Goal: Find specific page/section: Find specific page/section

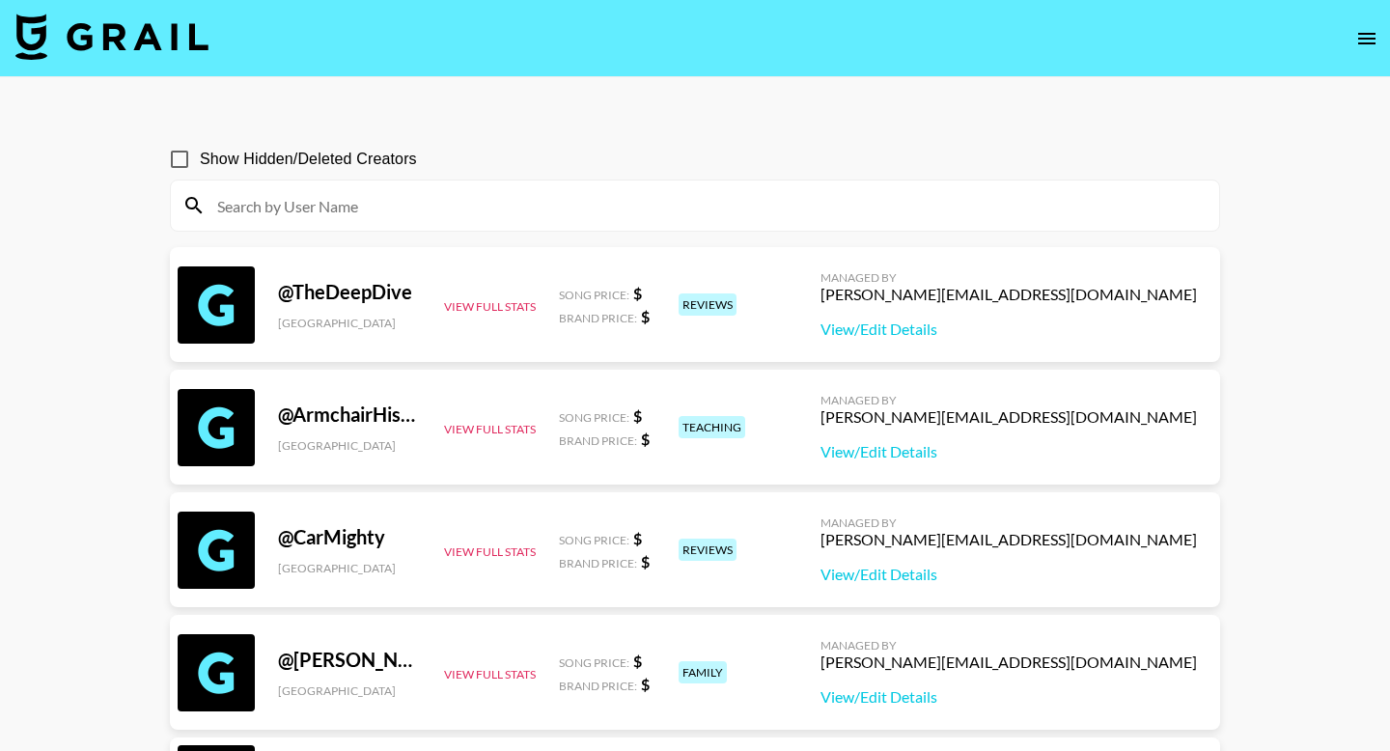
click at [1026, 210] on input at bounding box center [707, 205] width 1002 height 31
paste input "enoody"
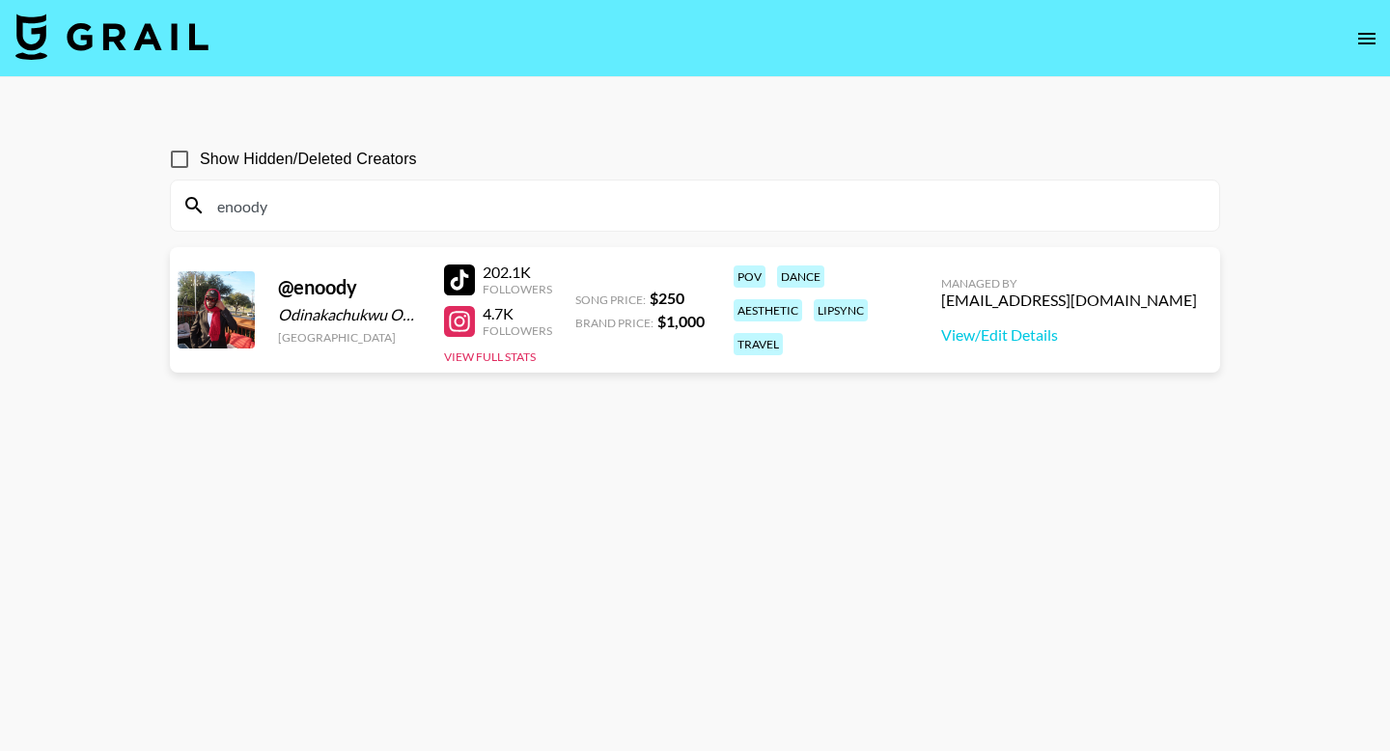
click at [321, 199] on input "enoody" at bounding box center [707, 205] width 1002 height 31
paste input "iamkamaribonds"
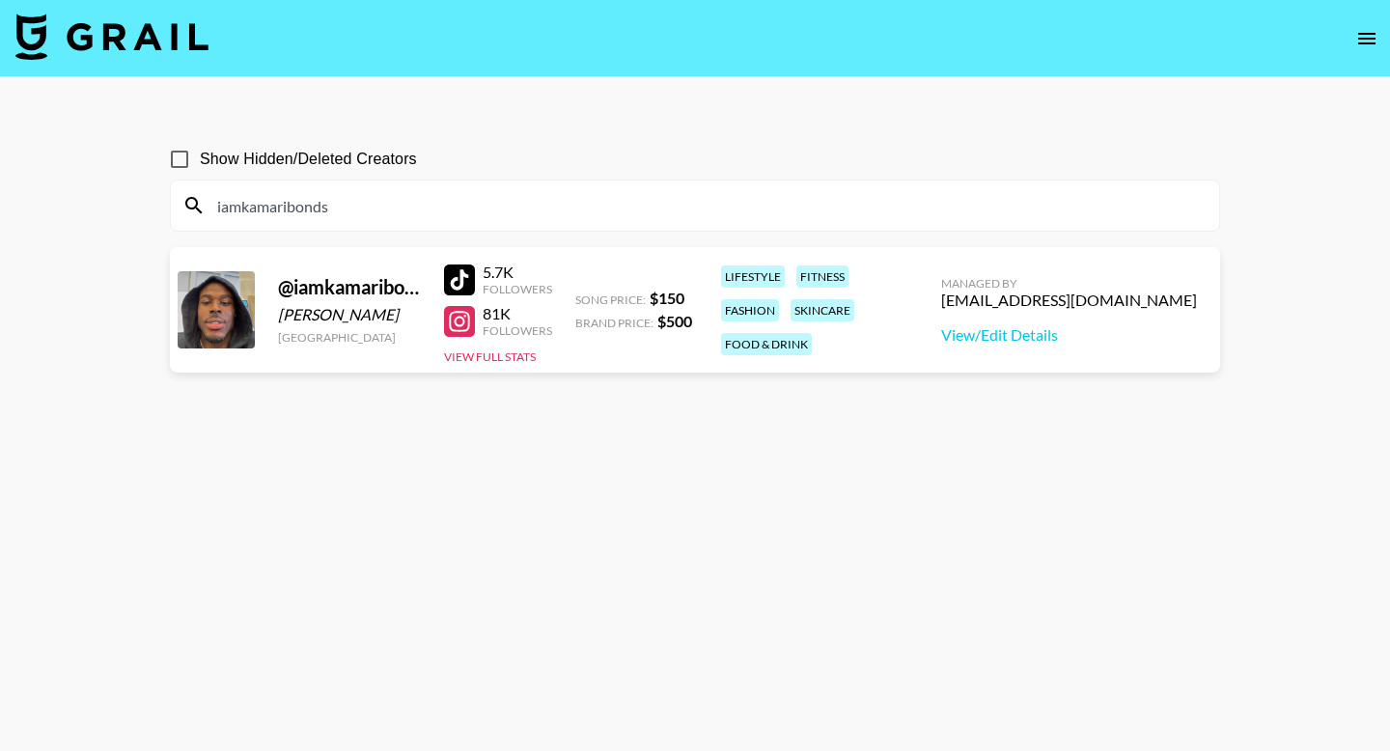
click at [387, 210] on input "iamkamaribonds" at bounding box center [707, 205] width 1002 height 31
paste input "noxefall"
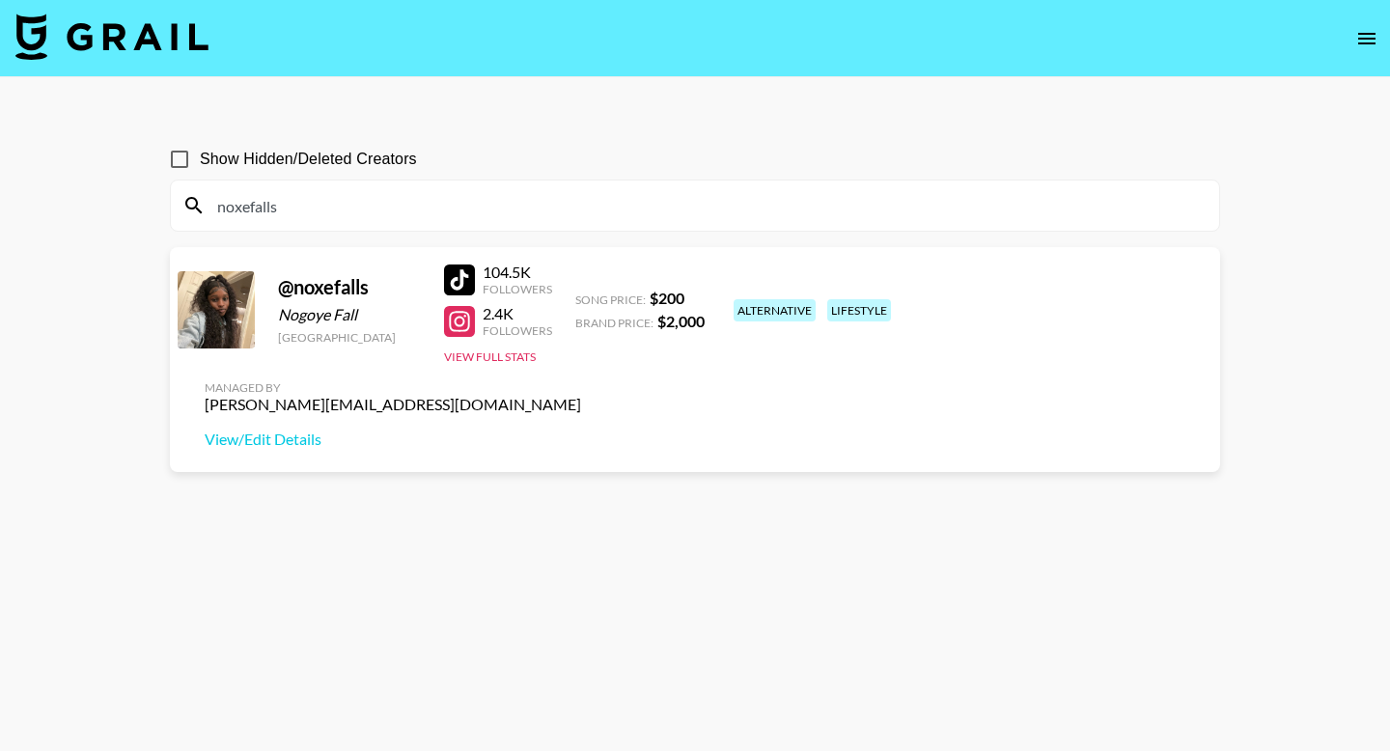
click at [372, 209] on input "noxefalls" at bounding box center [707, 205] width 1002 height 31
paste input "valeriemia"
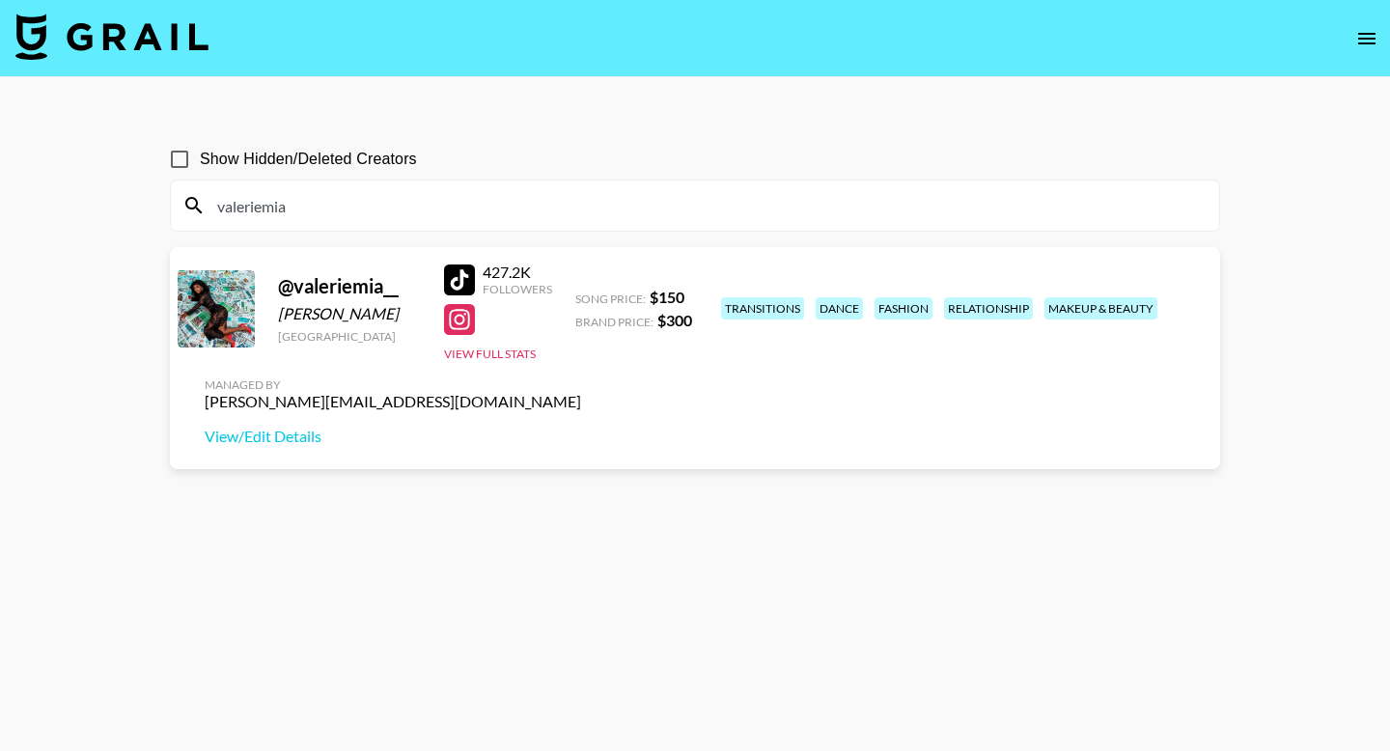
click at [340, 202] on input "valeriemia" at bounding box center [707, 205] width 1002 height 31
paste input "messiahdixonn"
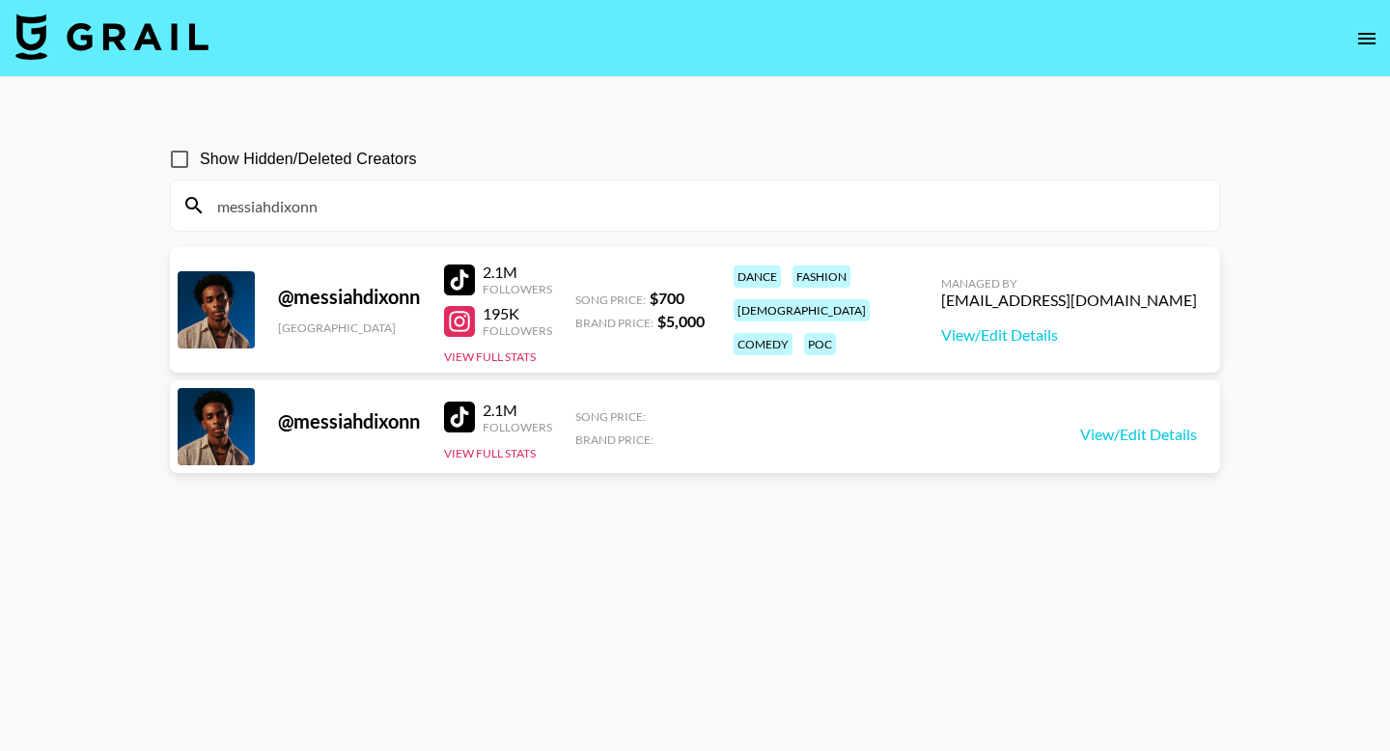
click at [328, 208] on input "messiahdixonn" at bounding box center [707, 205] width 1002 height 31
paste input "tyyslatt"
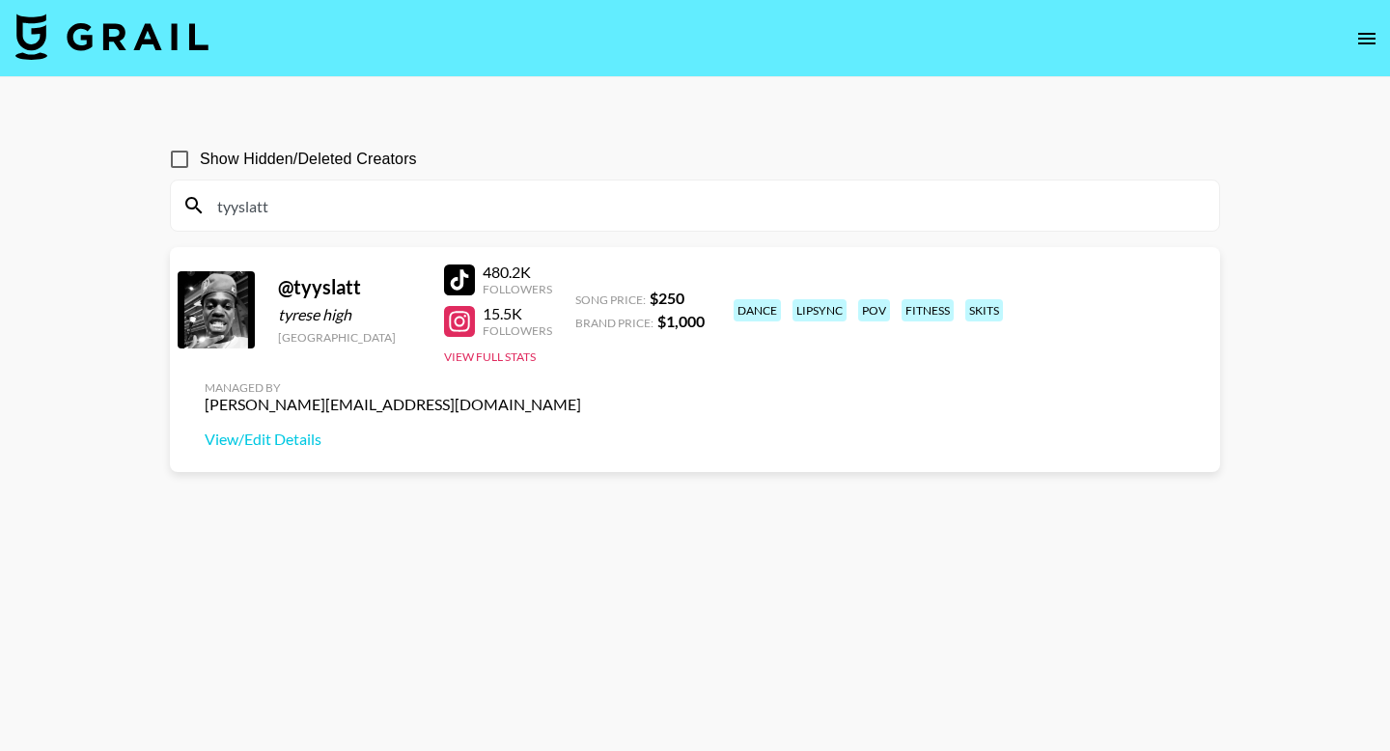
click at [289, 204] on input "tyyslatt" at bounding box center [707, 205] width 1002 height 31
paste input "nouraabdi_"
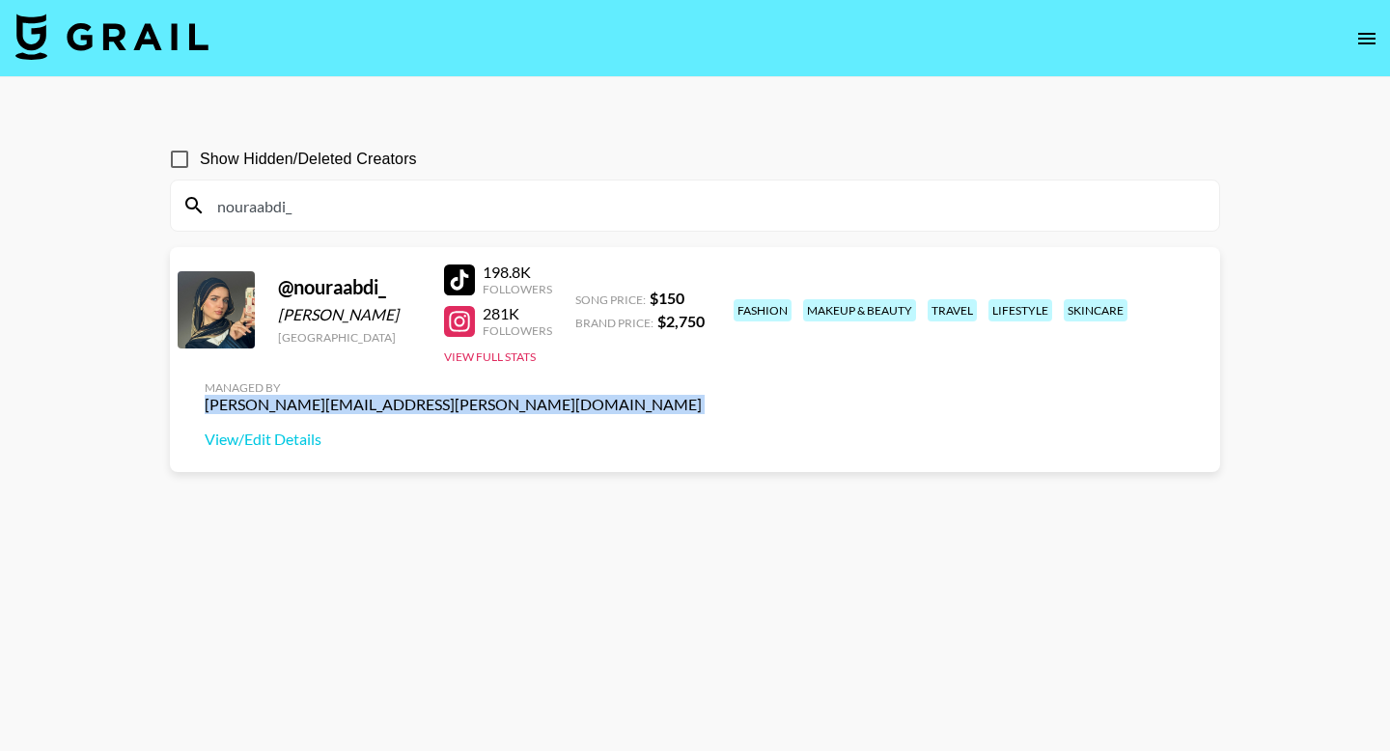
drag, startPoint x: 989, startPoint y: 300, endPoint x: 1190, endPoint y: 312, distance: 201.2
click at [717, 365] on div "Managed By [PERSON_NAME][EMAIL_ADDRESS][PERSON_NAME][DOMAIN_NAME] View/Edit Det…" at bounding box center [453, 414] width 528 height 99
copy div "[PERSON_NAME][EMAIL_ADDRESS][PERSON_NAME][DOMAIN_NAME]"
click at [337, 200] on input "nouraabdi_" at bounding box center [707, 205] width 1002 height 31
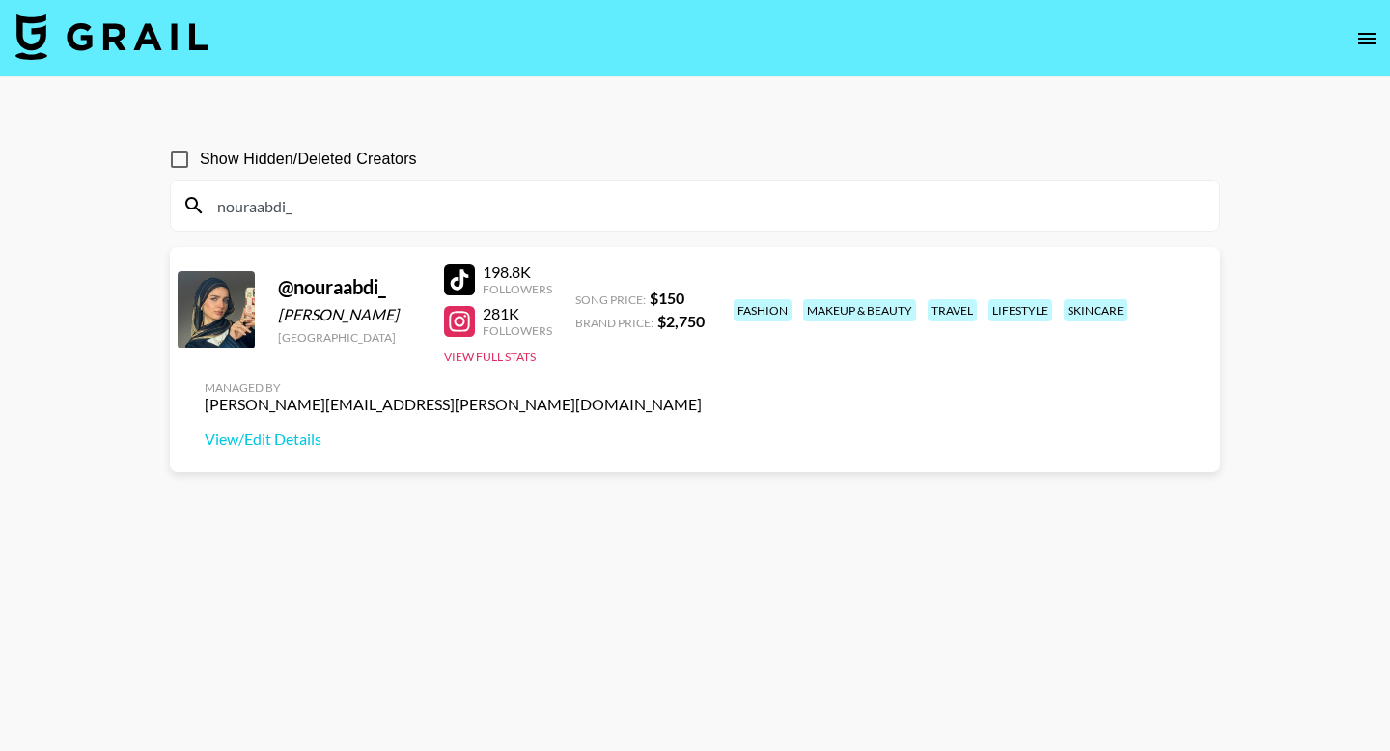
click at [337, 200] on input "nouraabdi_" at bounding box center [707, 205] width 1002 height 31
paste input "ore.otu"
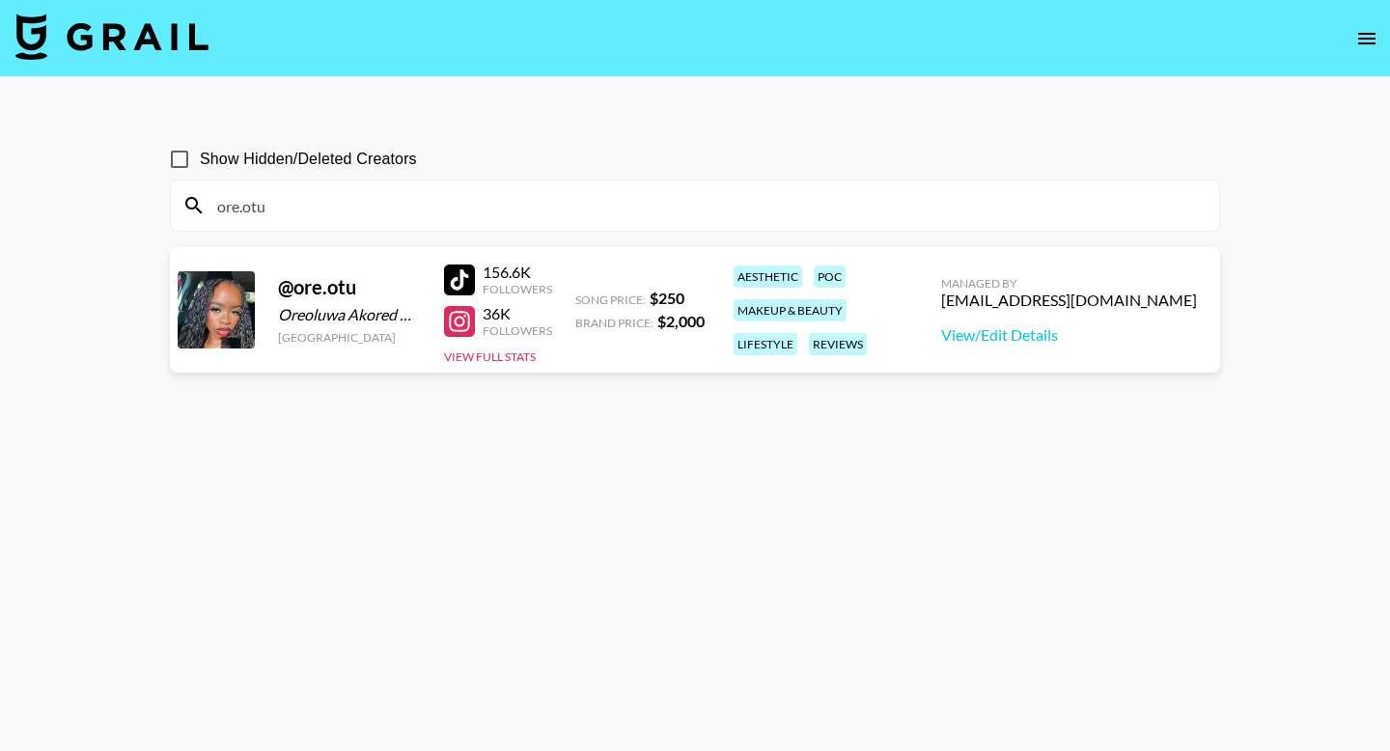
click at [299, 212] on input "ore.otu" at bounding box center [707, 205] width 1002 height 31
paste input "naijababyria"
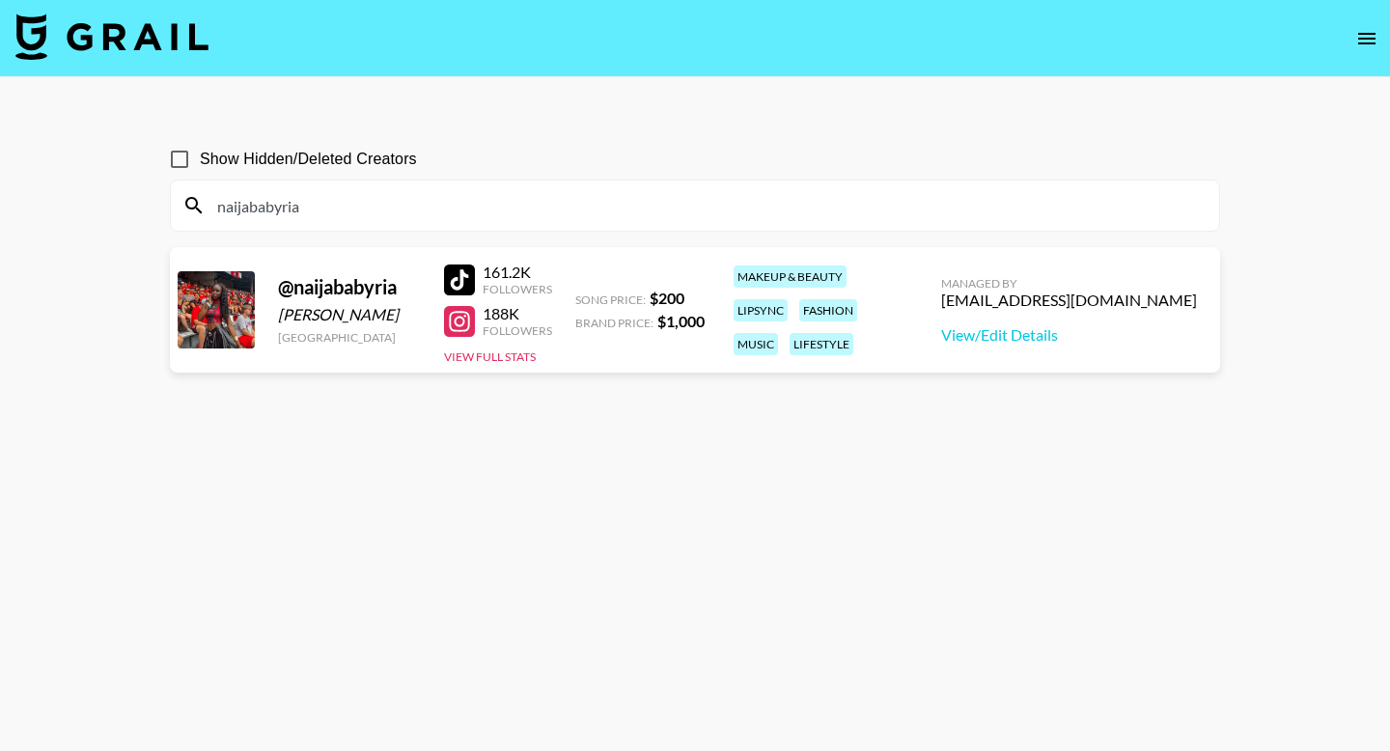
click at [327, 210] on input "naijababyria" at bounding box center [707, 205] width 1002 height 31
paste input "brady_smiith"
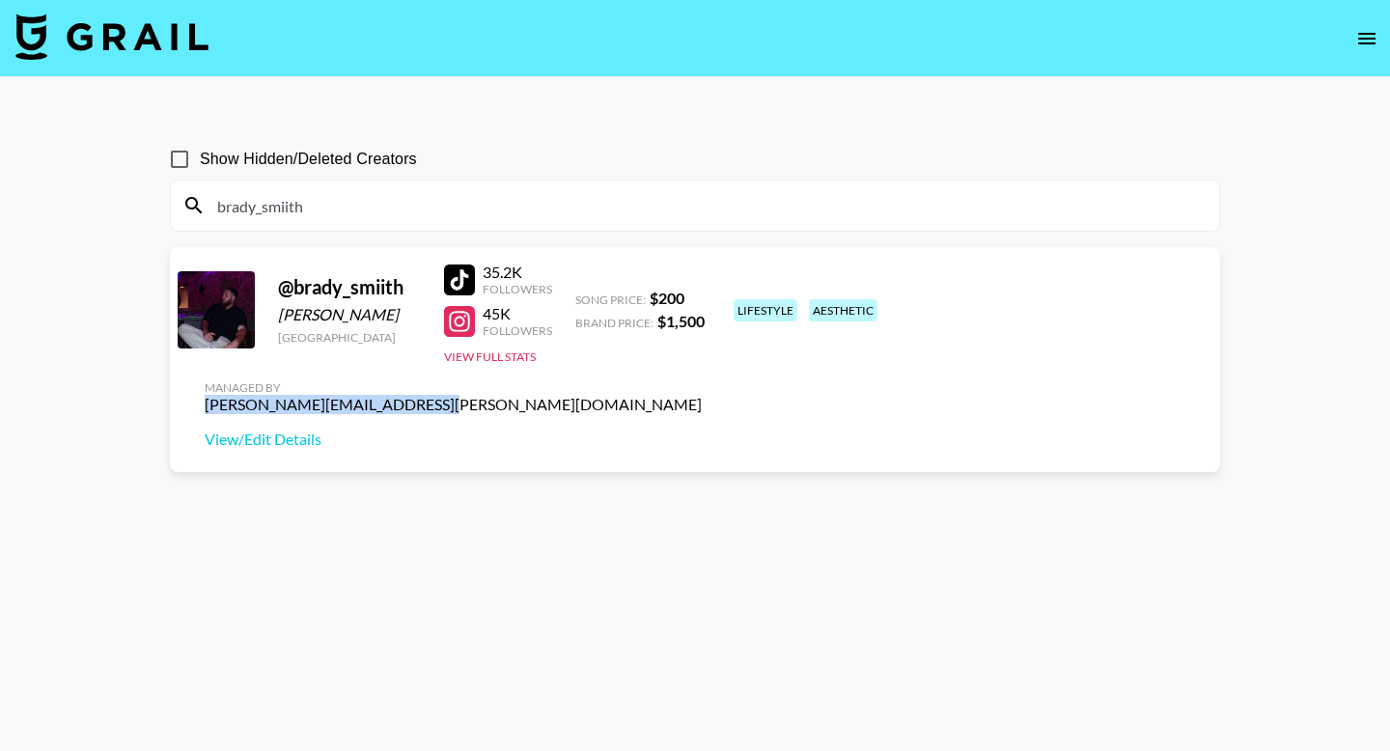
drag, startPoint x: 1196, startPoint y: 304, endPoint x: 991, endPoint y: 304, distance: 205.7
click at [702, 395] on div "[PERSON_NAME][EMAIL_ADDRESS][PERSON_NAME][DOMAIN_NAME]" at bounding box center [453, 404] width 497 height 19
copy div "[PERSON_NAME][EMAIL_ADDRESS][PERSON_NAME][DOMAIN_NAME]"
click at [631, 560] on section "Show Hidden/Deleted Creators brady_smiith @ brady_smiith [PERSON_NAME] United S…" at bounding box center [695, 422] width 1050 height 597
click at [359, 196] on input "brady_smiith" at bounding box center [707, 205] width 1002 height 31
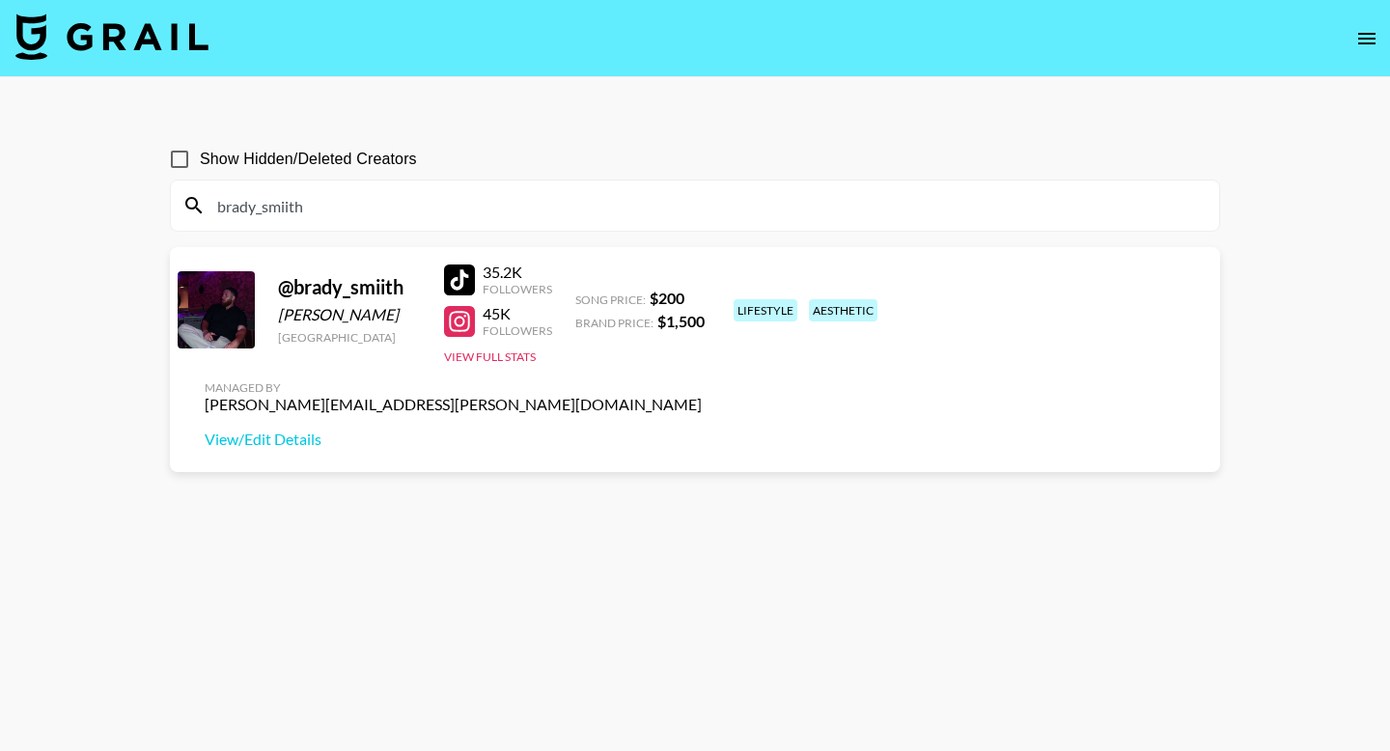
click at [359, 196] on input "brady_smiith" at bounding box center [707, 205] width 1002 height 31
paste input "saskia_ls_"
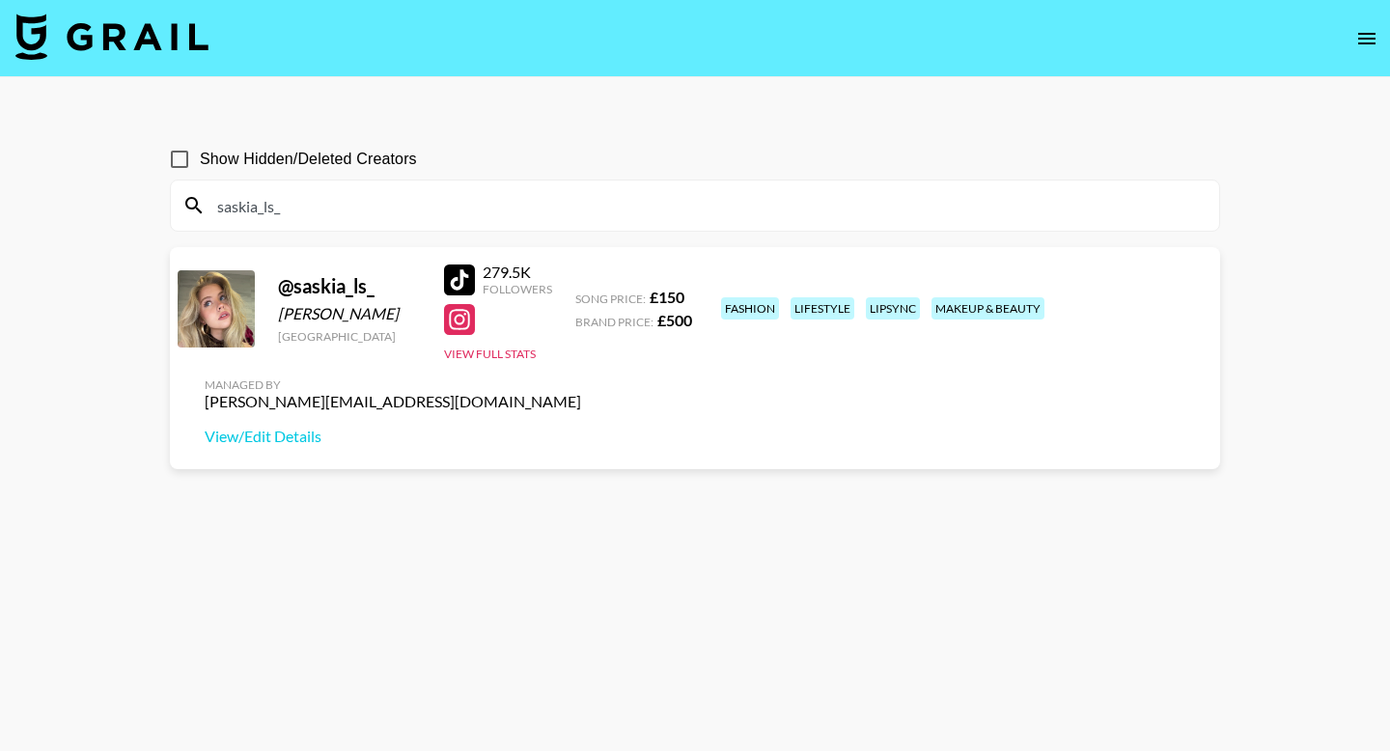
type input "saskia_ls_"
